Goal: Information Seeking & Learning: Find specific fact

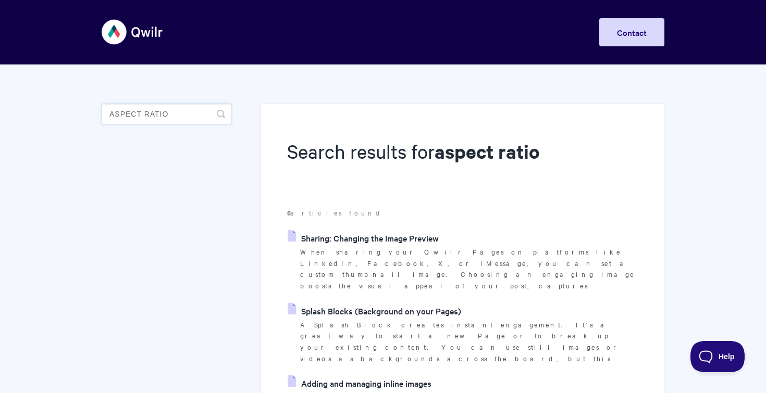
click at [158, 113] on input "aspect ratio" at bounding box center [167, 114] width 130 height 21
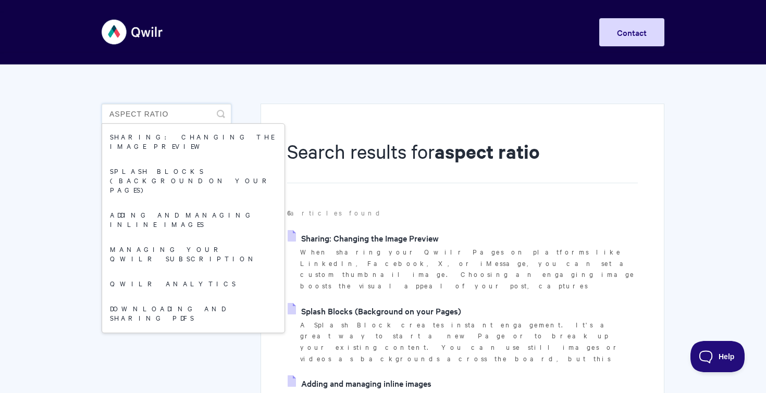
click at [158, 113] on input "aspect ratio" at bounding box center [167, 114] width 130 height 21
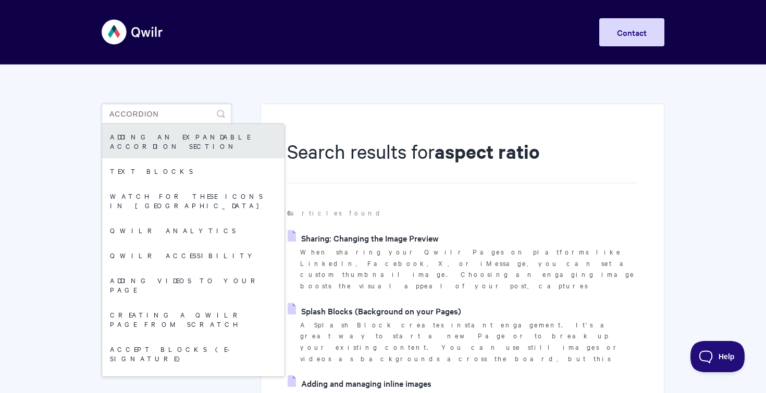
type input "accordion"
click at [159, 137] on link "Adding an expandable Accordion section" at bounding box center [193, 141] width 182 height 34
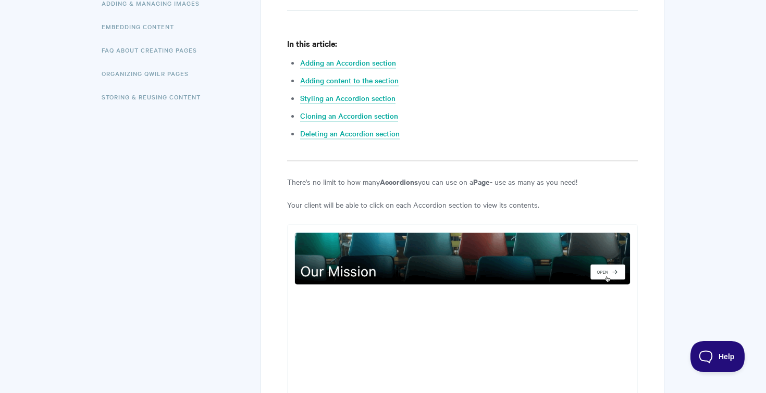
scroll to position [310, 0]
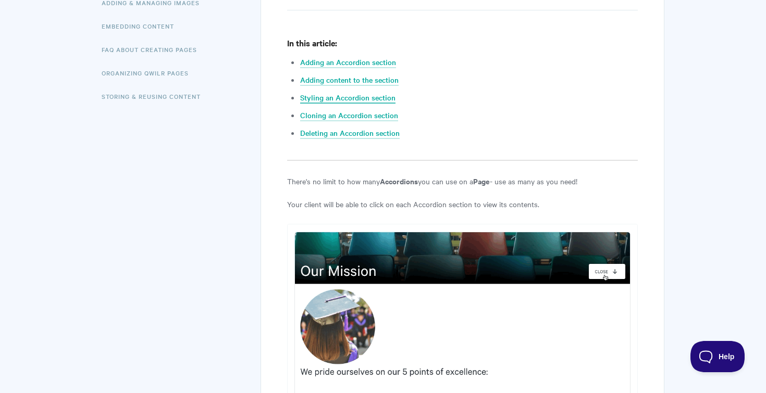
click at [322, 97] on link "Styling an Accordion section" at bounding box center [347, 97] width 95 height 11
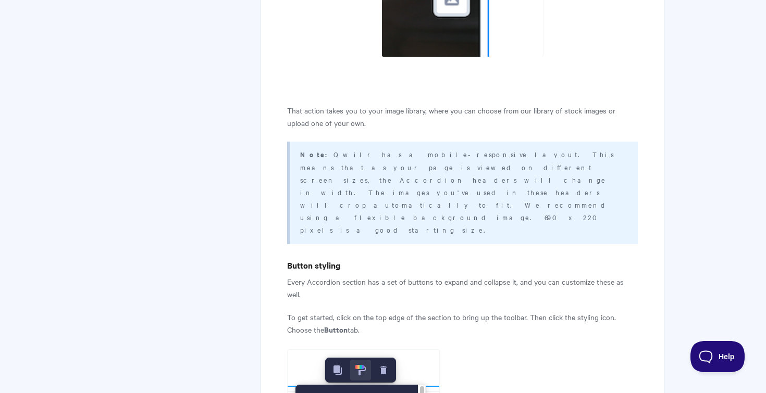
scroll to position [3289, 0]
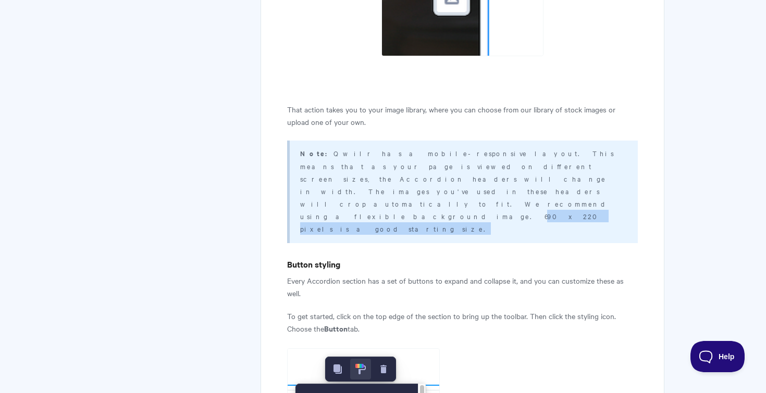
drag, startPoint x: 434, startPoint y: 166, endPoint x: 544, endPoint y: 163, distance: 110.0
click at [544, 163] on p "Note: Qwilr has a mobile-responsive layout. This means that as your page is vie…" at bounding box center [462, 191] width 325 height 88
copy p "690 x 220 pixels is a good starting size"
